Goal: Find contact information: Find contact information

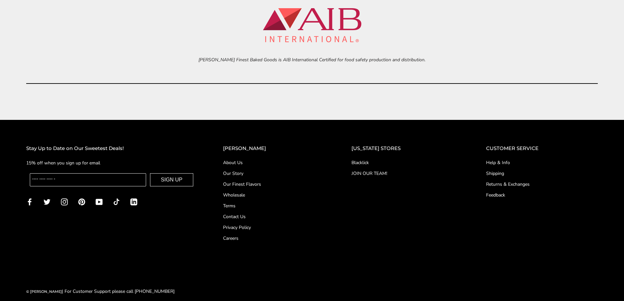
scroll to position [3040, 0]
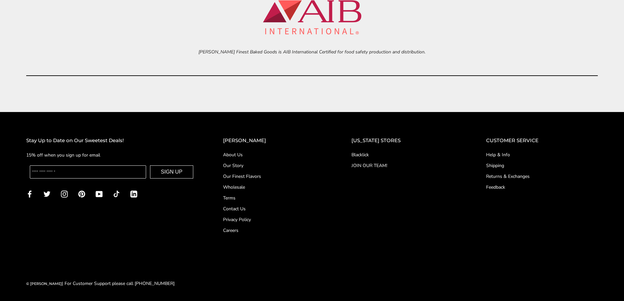
click at [246, 155] on link "About Us" at bounding box center [274, 154] width 102 height 7
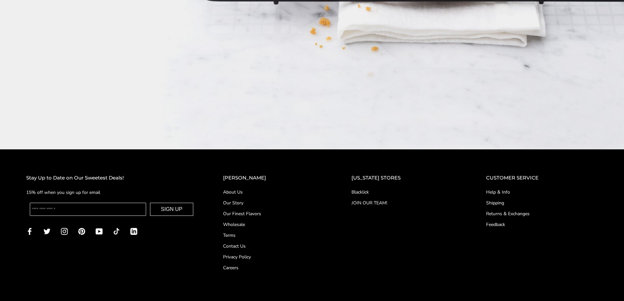
scroll to position [1180, 0]
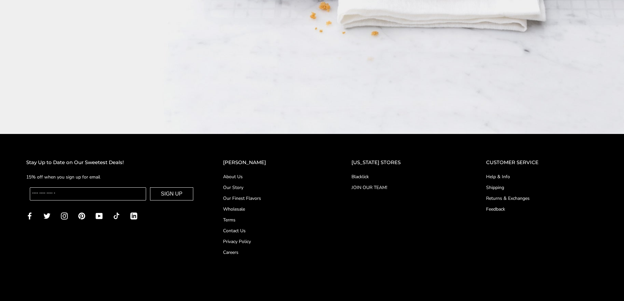
click at [243, 227] on link "Contact Us" at bounding box center [274, 230] width 102 height 7
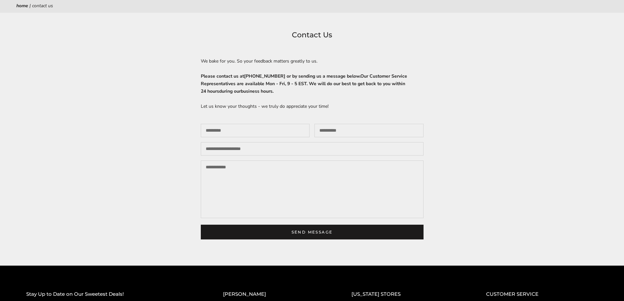
scroll to position [33, 0]
